Goal: Information Seeking & Learning: Learn about a topic

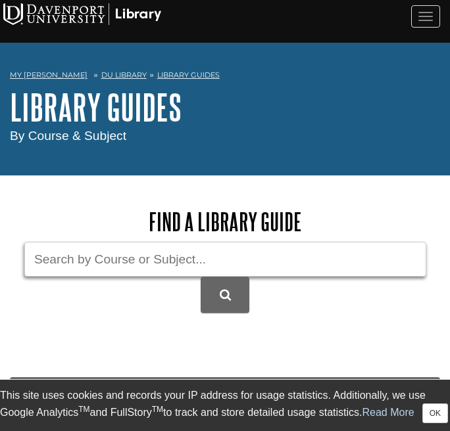
click at [213, 252] on input "Guide Search Terms" at bounding box center [225, 259] width 402 height 35
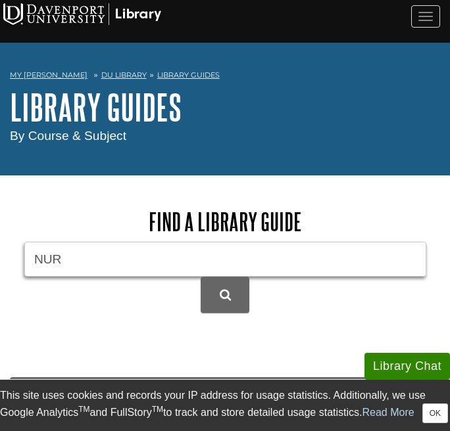
type input "NUR"
click at [201, 277] on button "DU Library Guides Search" at bounding box center [225, 295] width 49 height 36
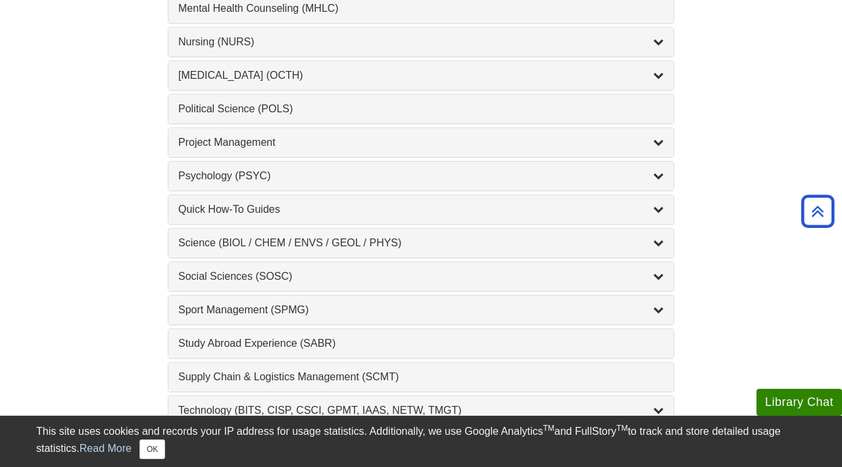
scroll to position [1322, 0]
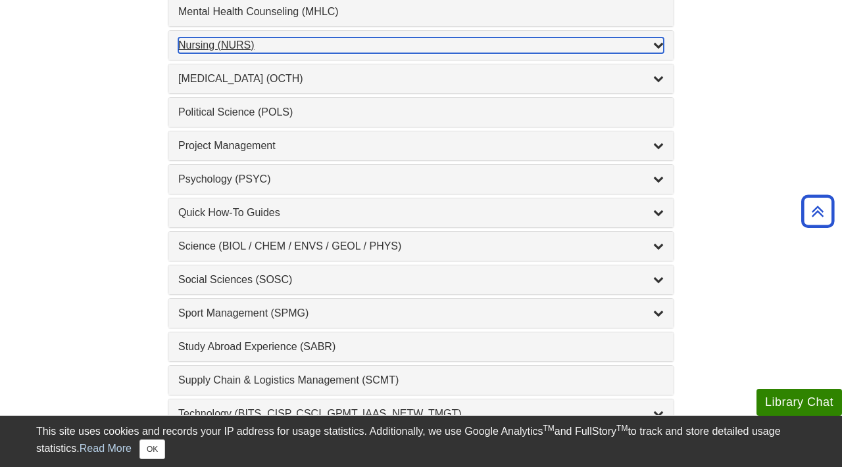
click at [229, 47] on div "Nursing (NURS) , 14 guides" at bounding box center [420, 45] width 485 height 16
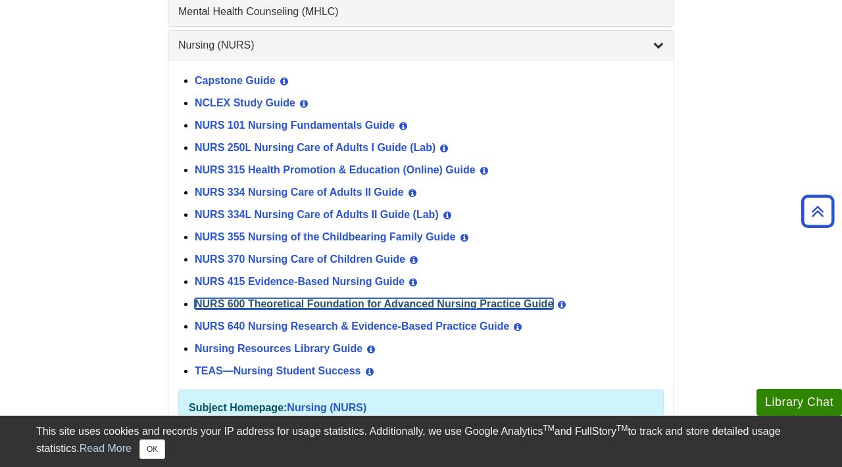
click at [272, 301] on link "NURS 600 Theoretical Foundation for Advanced Nursing Practice Guide" at bounding box center [374, 303] width 358 height 11
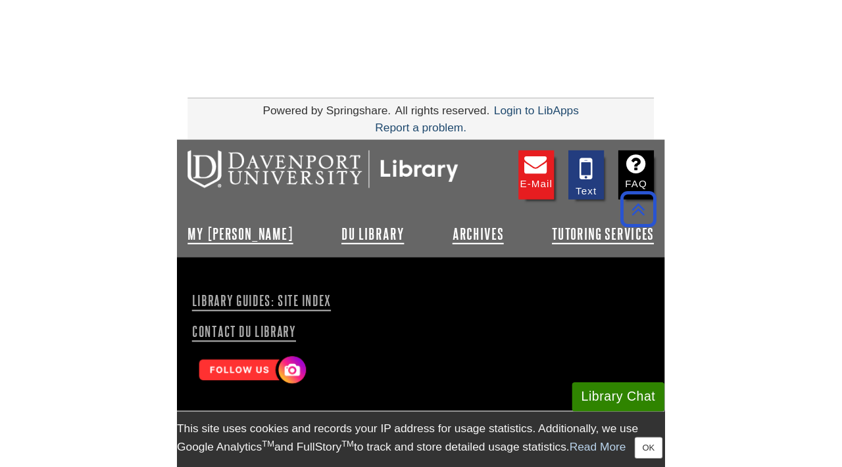
scroll to position [252, 0]
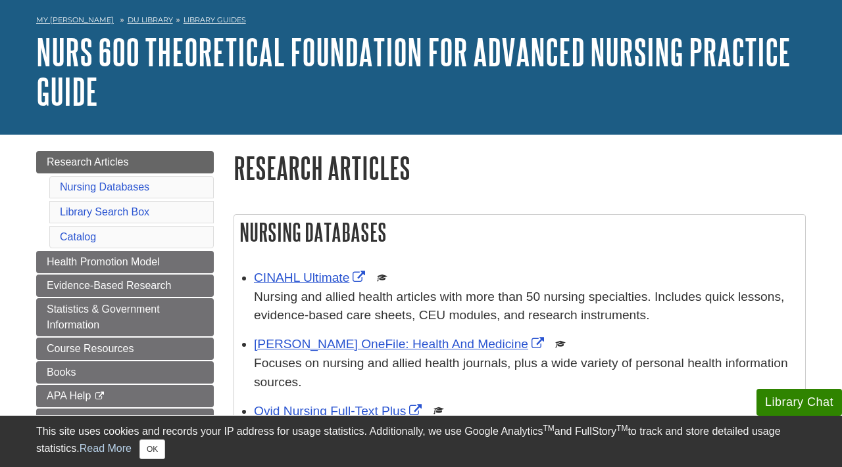
scroll to position [57, 0]
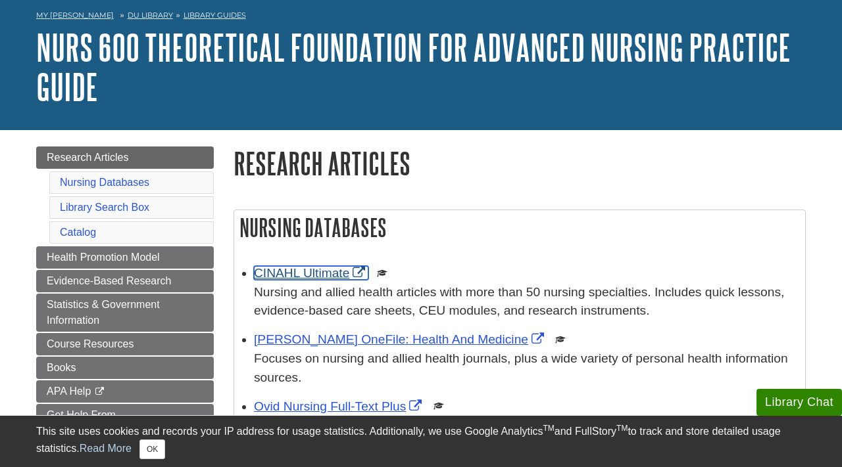
click at [325, 276] on link "CINAHL Ultimate" at bounding box center [311, 273] width 114 height 14
